Goal: Task Accomplishment & Management: Manage account settings

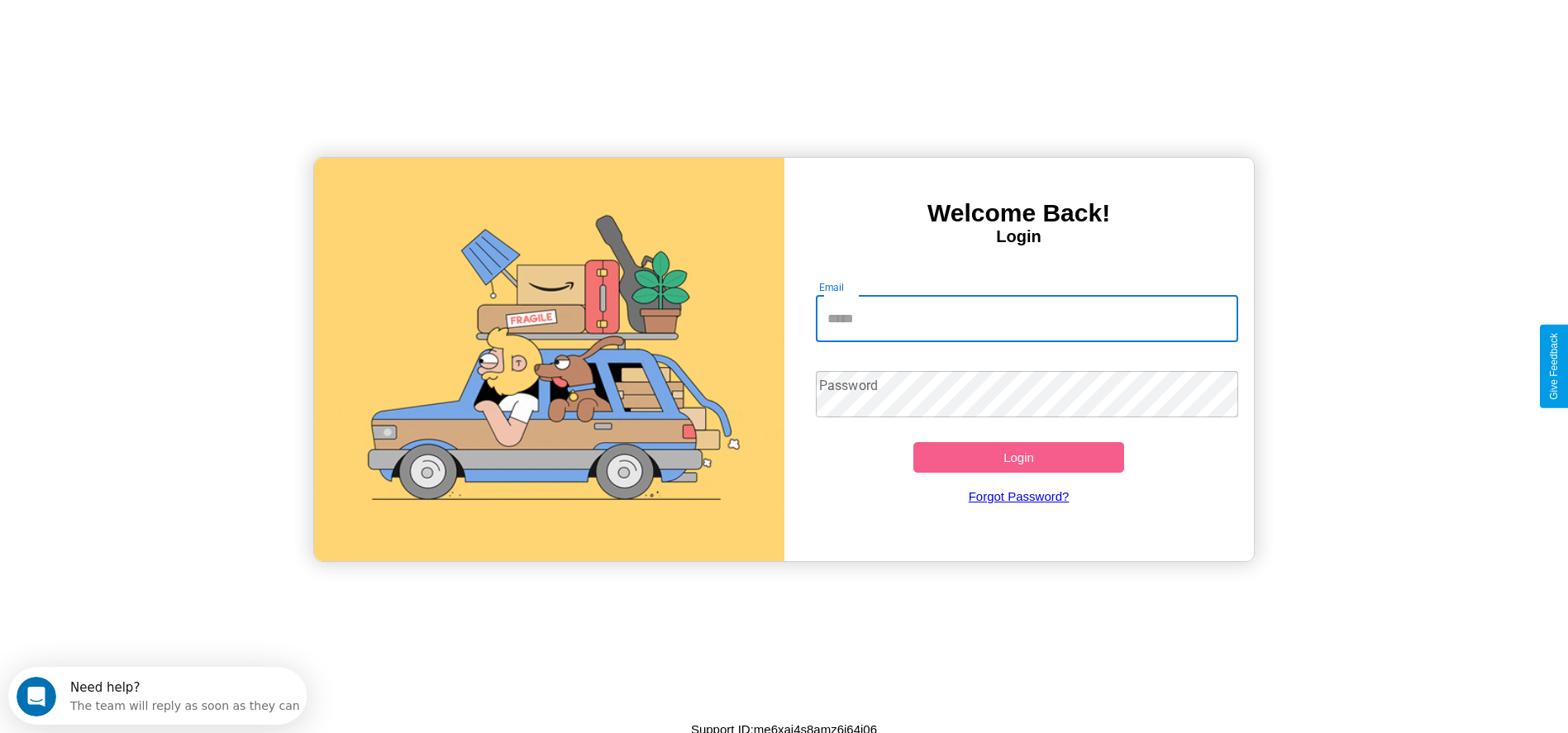
click at [1026, 318] on input "Email" at bounding box center [1026, 318] width 423 height 46
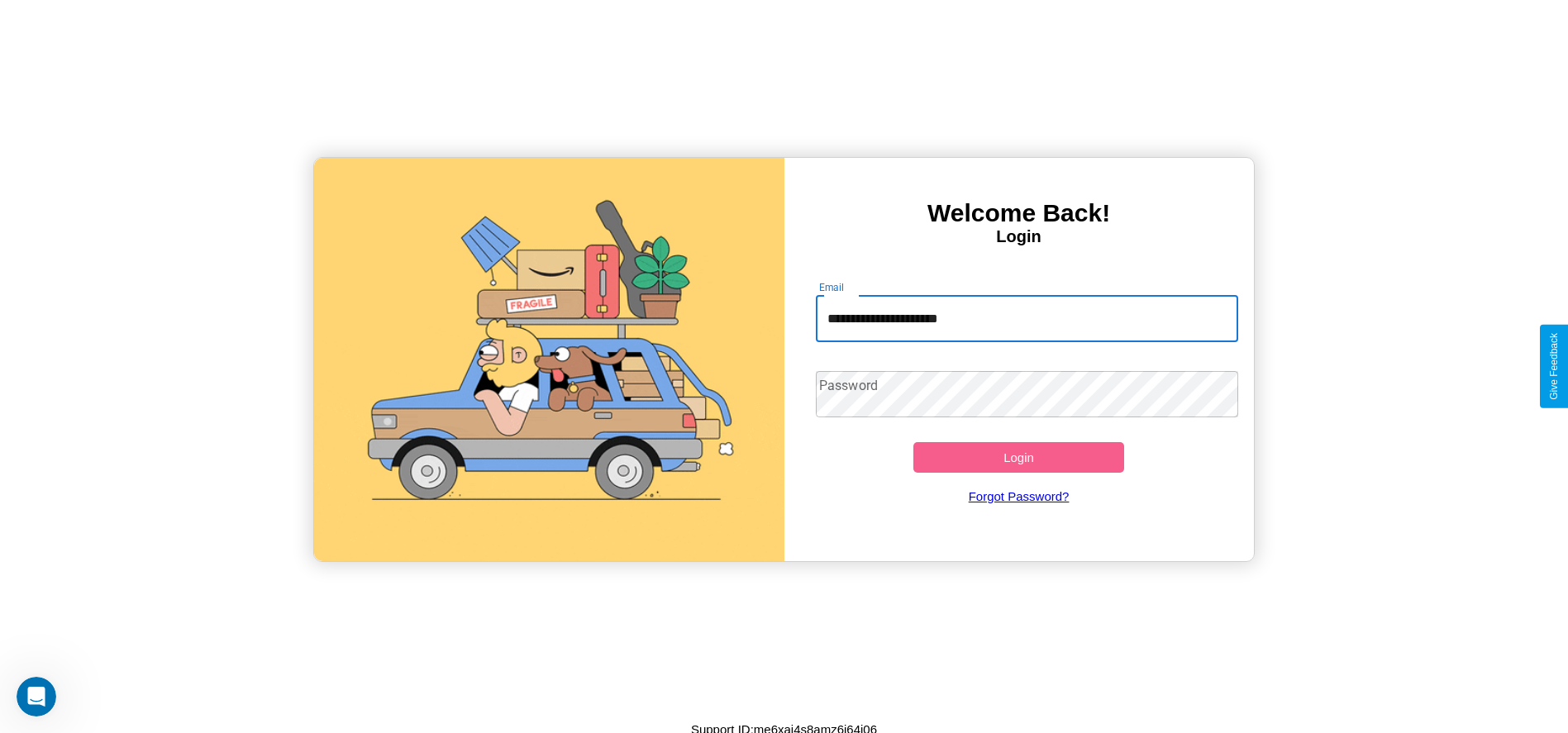
type input "**********"
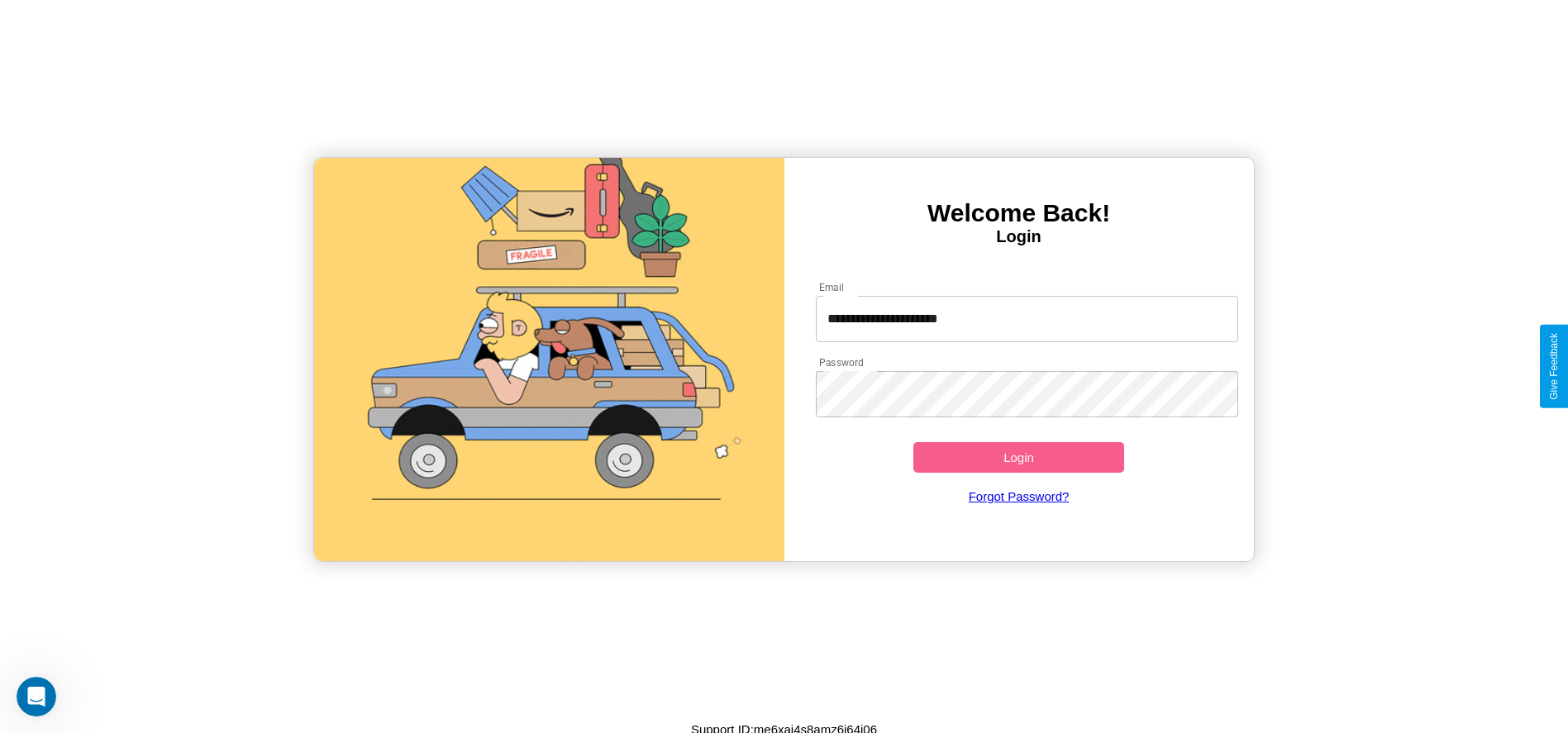
click at [1018, 457] on button "Login" at bounding box center [1019, 457] width 212 height 31
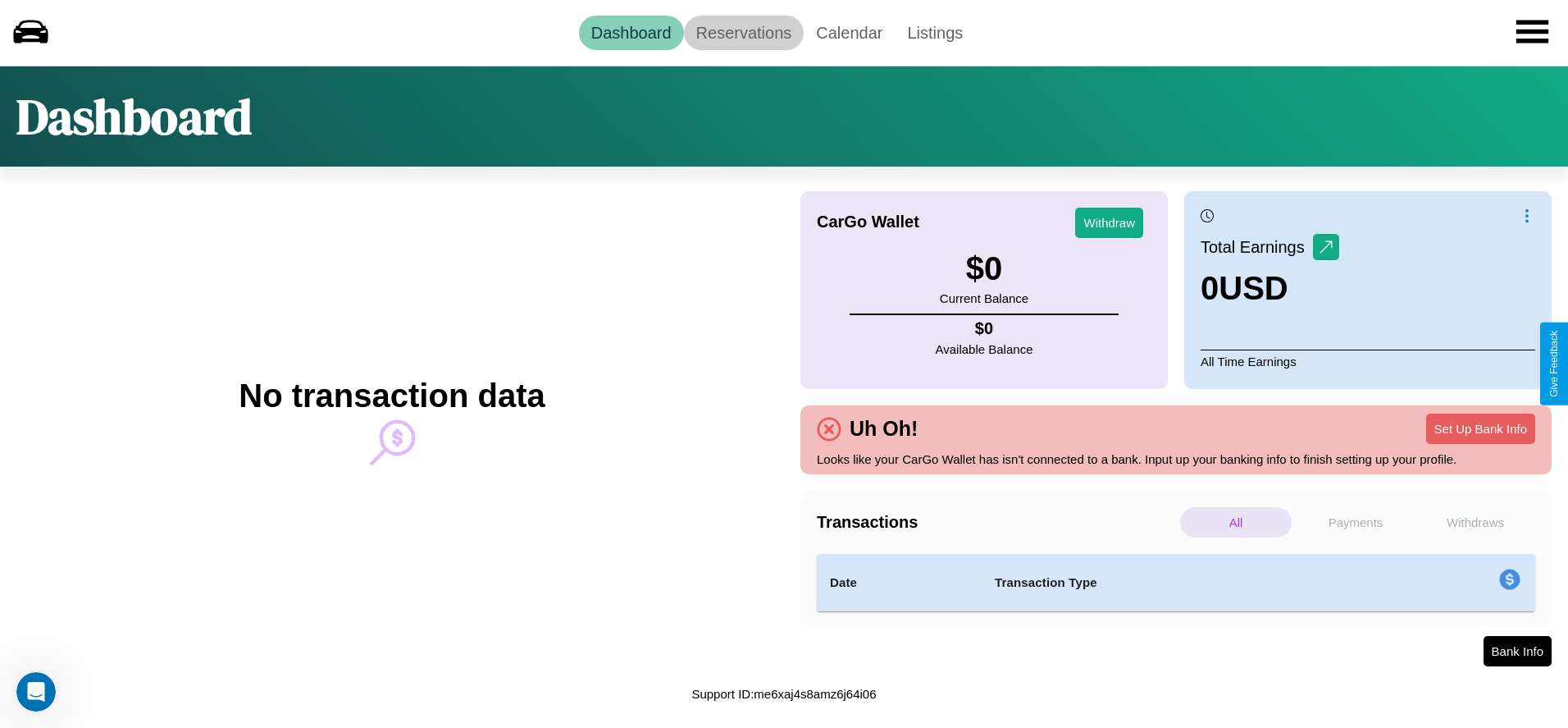
click at [743, 32] on link "Reservations" at bounding box center [744, 32] width 121 height 34
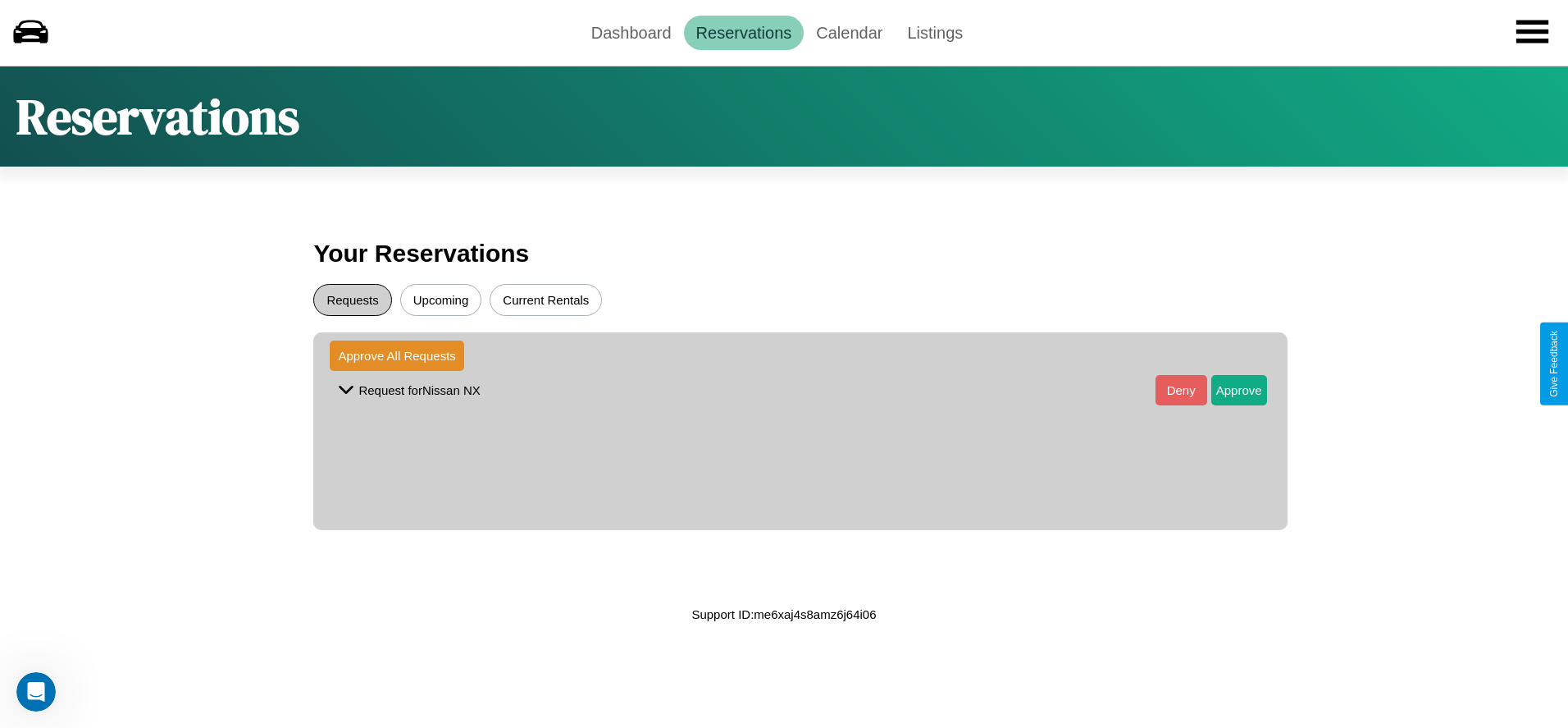
click at [353, 300] on button "Requests" at bounding box center [352, 300] width 78 height 32
click at [1226, 390] on button "Approve" at bounding box center [1239, 390] width 56 height 31
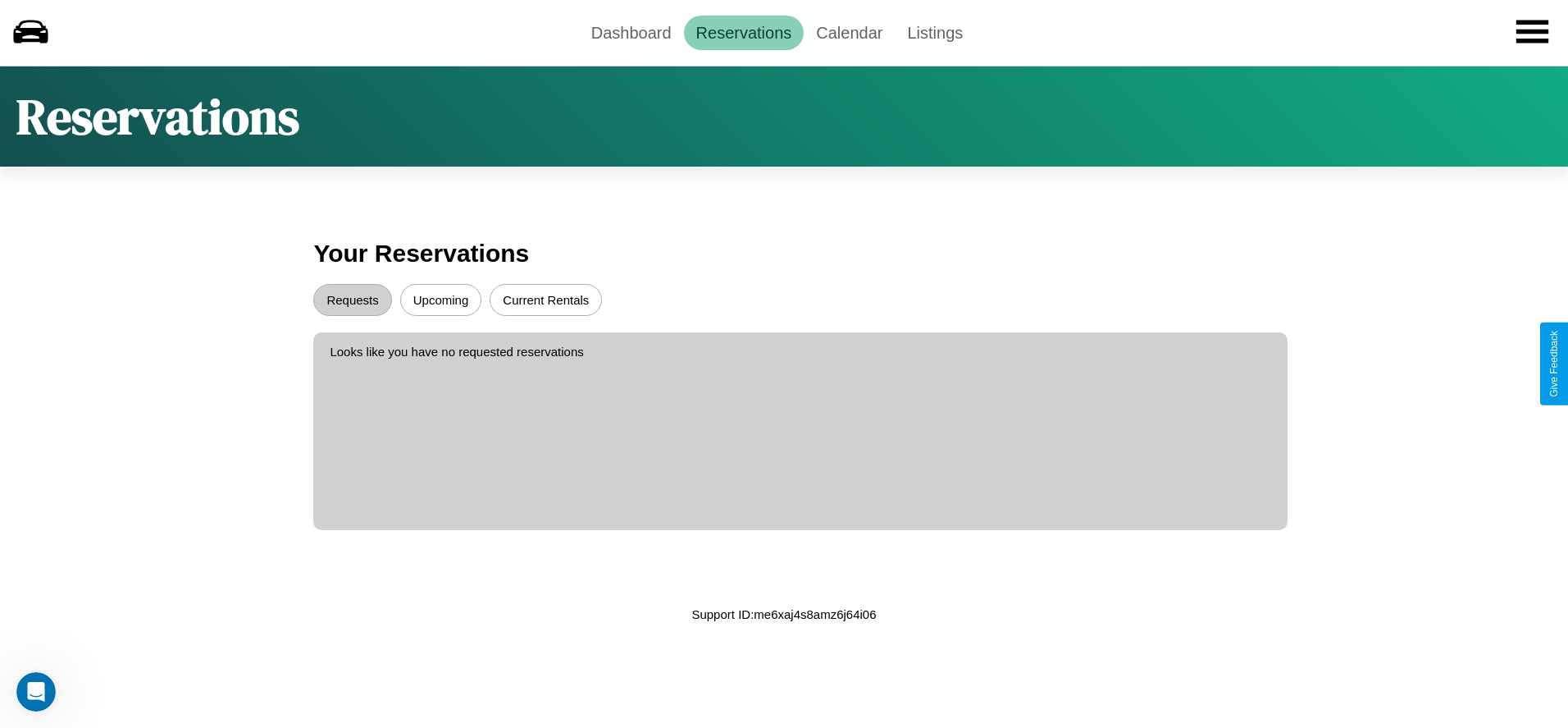
click at [440, 300] on button "Upcoming" at bounding box center [441, 300] width 82 height 32
click at [848, 32] on link "Calendar" at bounding box center [849, 32] width 91 height 34
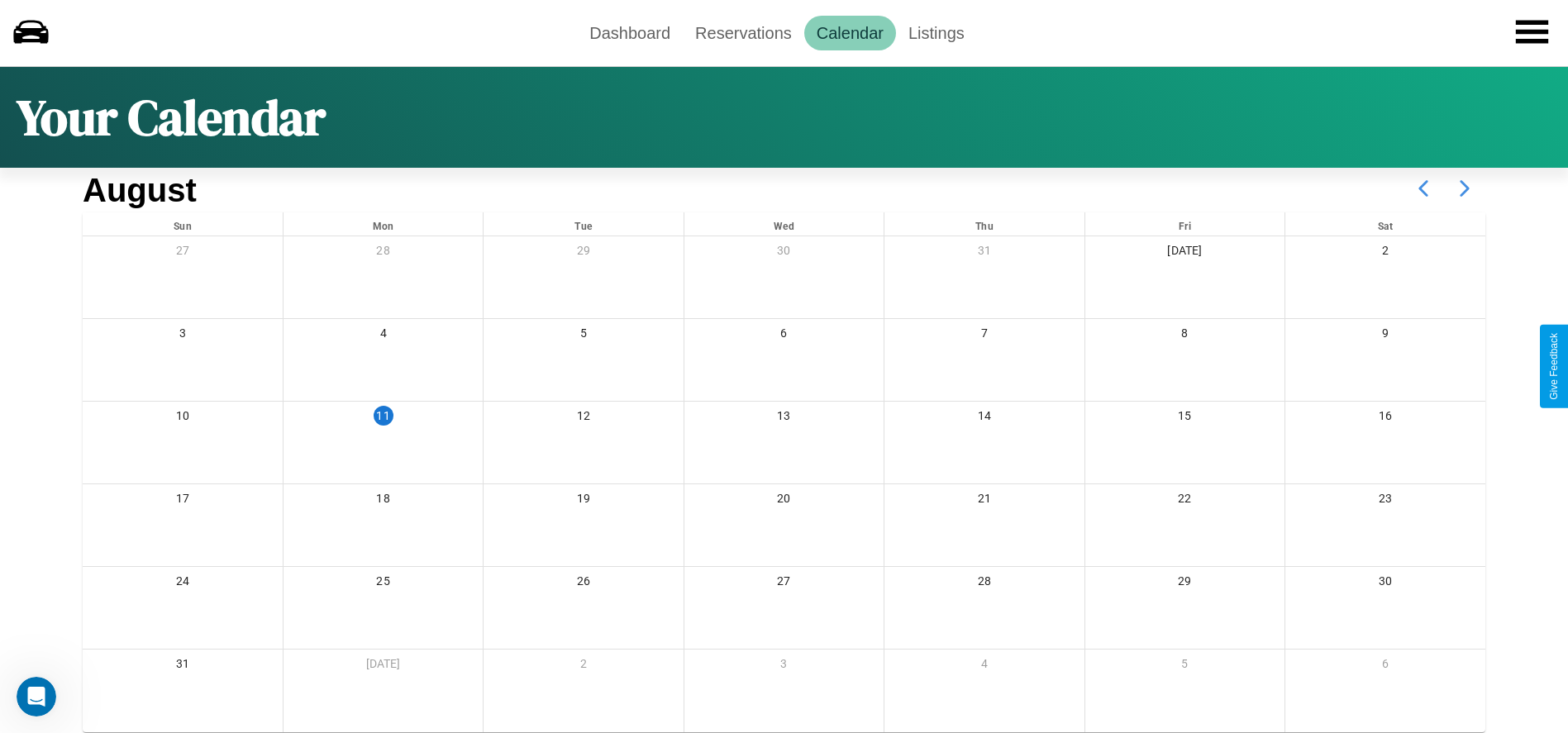
click at [1465, 189] on icon at bounding box center [1464, 188] width 41 height 41
click at [630, 33] on link "Dashboard" at bounding box center [630, 33] width 106 height 34
